Goal: Information Seeking & Learning: Learn about a topic

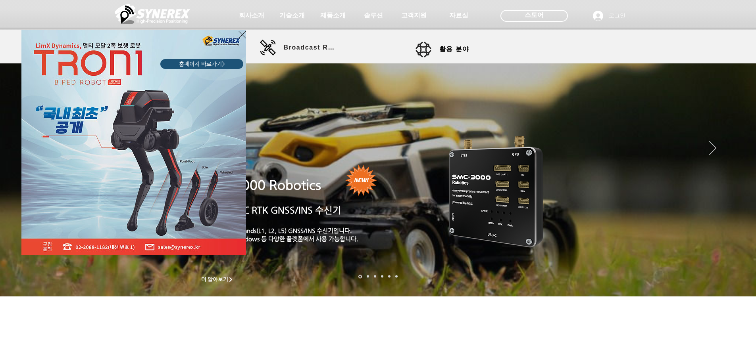
click at [334, 14] on div "LimX Dinamics" at bounding box center [378, 180] width 756 height 361
click at [240, 35] on icon "사이트로 돌아가기" at bounding box center [242, 35] width 8 height 10
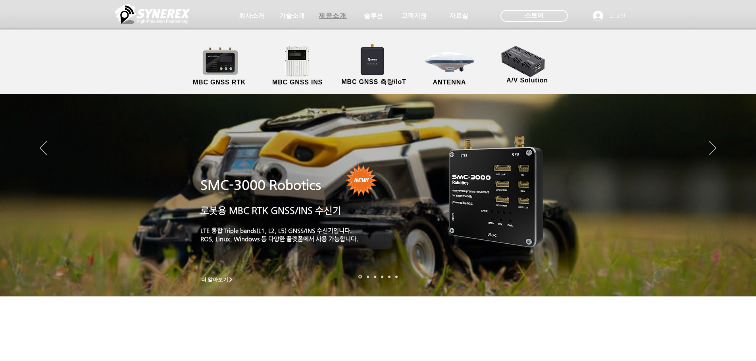
click at [336, 17] on span "제품소개" at bounding box center [333, 16] width 28 height 8
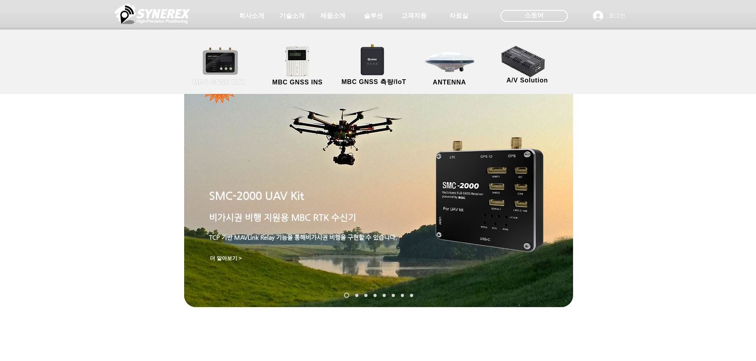
click at [223, 61] on link "MBC GNSS RTK" at bounding box center [219, 67] width 71 height 42
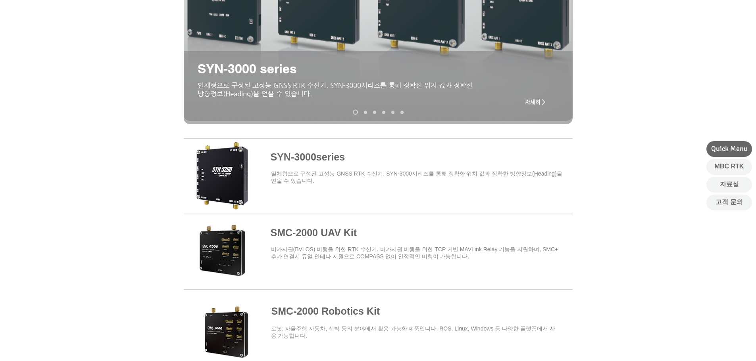
scroll to position [238, 0]
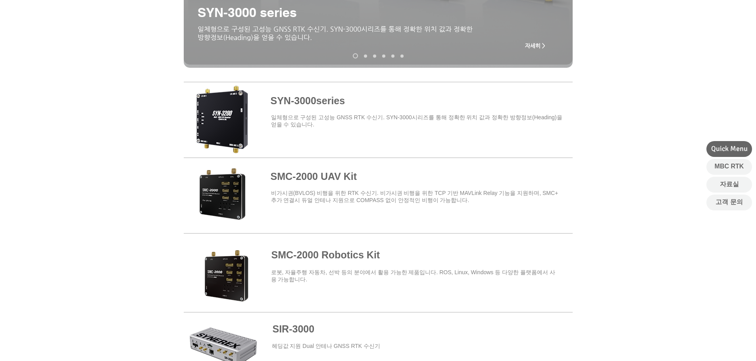
click at [314, 100] on span at bounding box center [378, 118] width 389 height 69
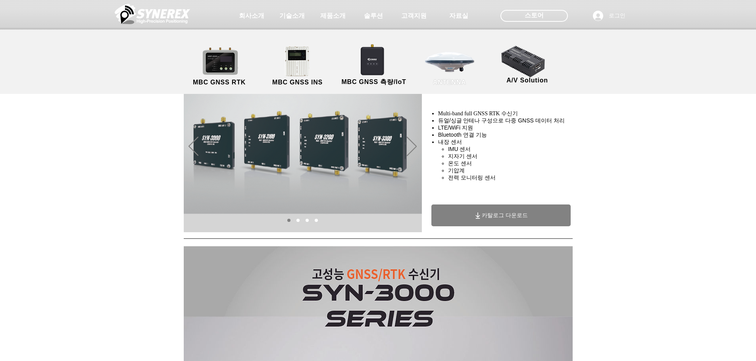
click at [454, 66] on link "ANTENNA" at bounding box center [449, 67] width 71 height 42
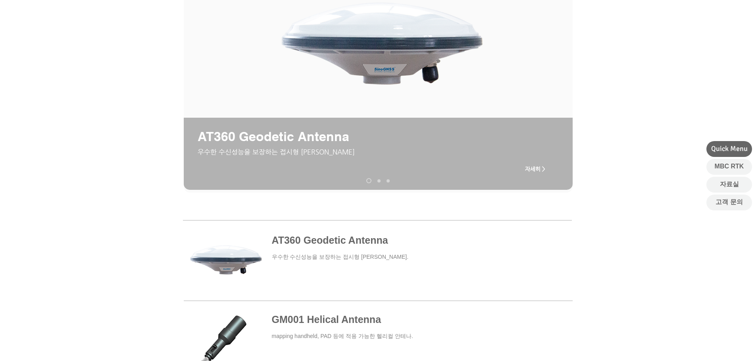
scroll to position [79, 0]
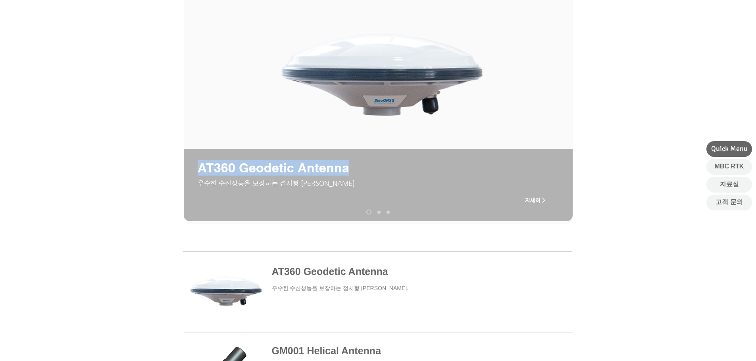
drag, startPoint x: 198, startPoint y: 171, endPoint x: 346, endPoint y: 171, distance: 148.0
click at [346, 171] on span "AT360 Geodetic Antenna" at bounding box center [274, 167] width 152 height 15
copy span "AT360 Geodetic Antenna"
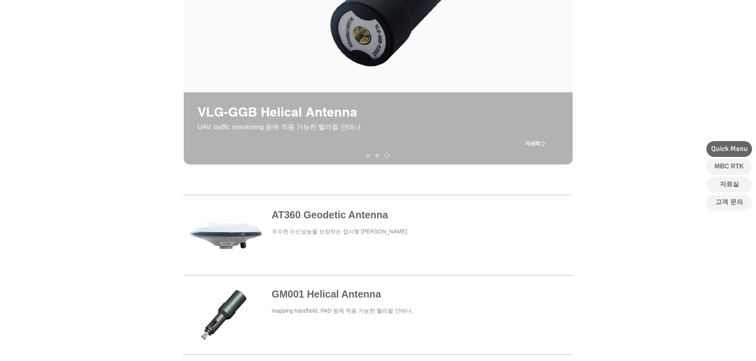
scroll to position [159, 0]
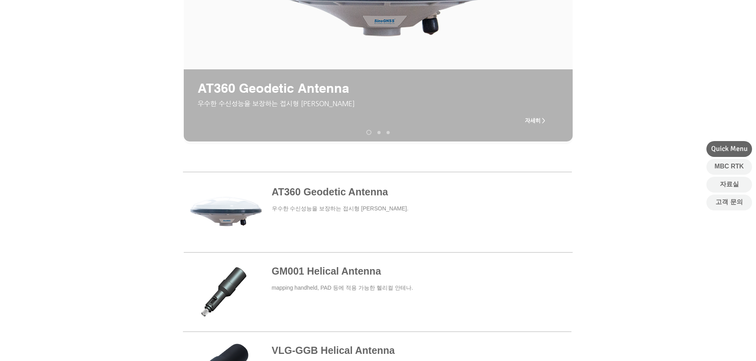
click at [330, 198] on span at bounding box center [377, 212] width 388 height 73
